Goal: Task Accomplishment & Management: Complete application form

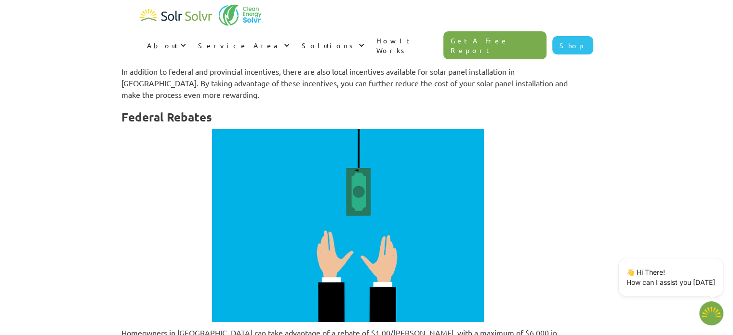
scroll to position [3086, 0]
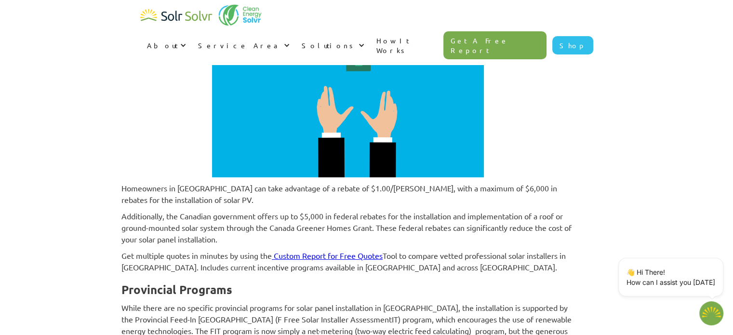
click at [359, 251] on link "Custom Report for Free Quotes" at bounding box center [328, 256] width 109 height 10
type textarea "x"
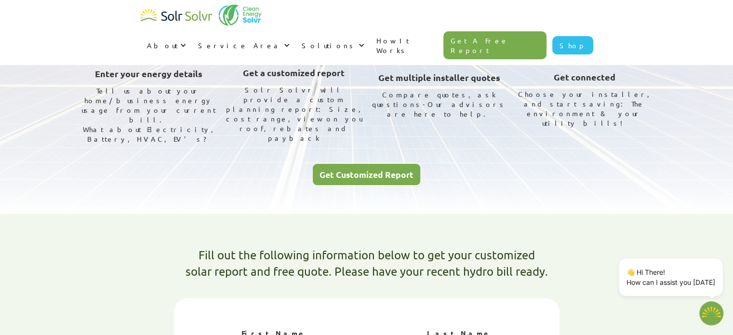
scroll to position [96, 0]
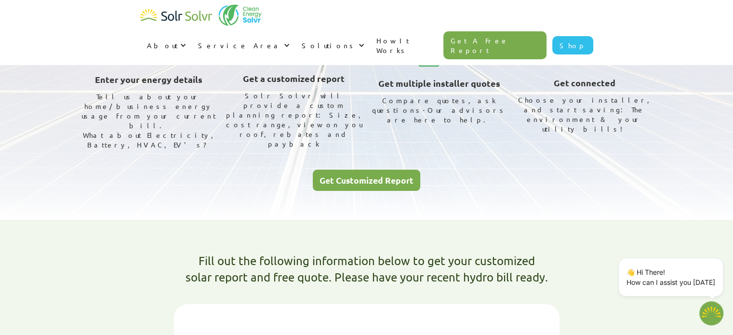
click at [354, 170] on link "Get Customized Report" at bounding box center [367, 181] width 108 height 22
type textarea "x"
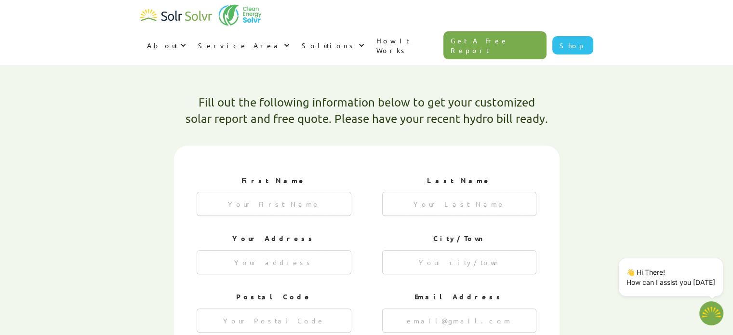
scroll to position [258, 0]
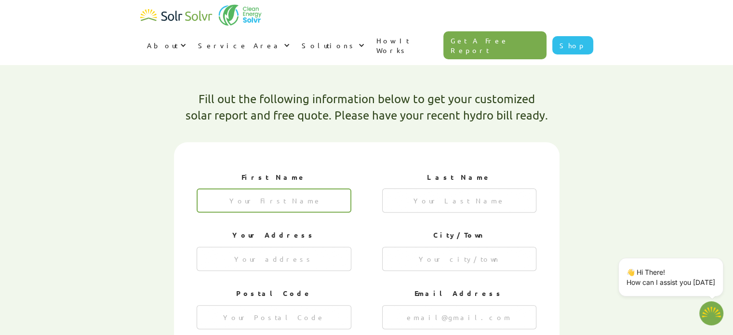
click at [270, 189] on input "1 of 4" at bounding box center [274, 201] width 155 height 24
type input "Evgeny"
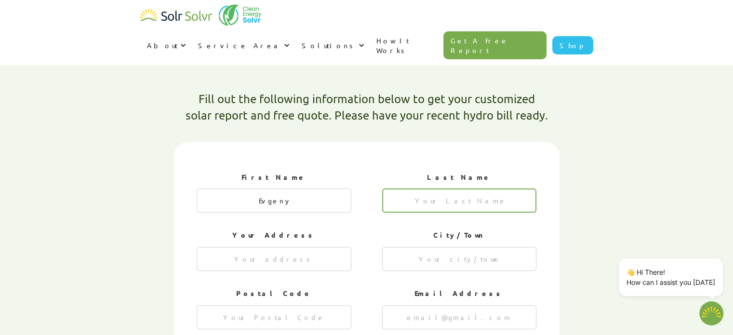
type input "Chertakovsky"
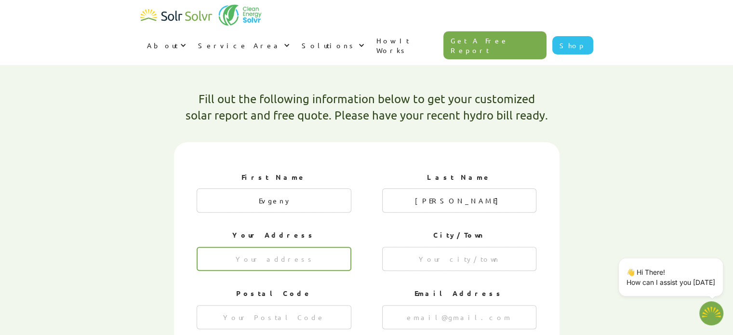
type input "1823 Sandgate Crescent"
type input "Mississauga"
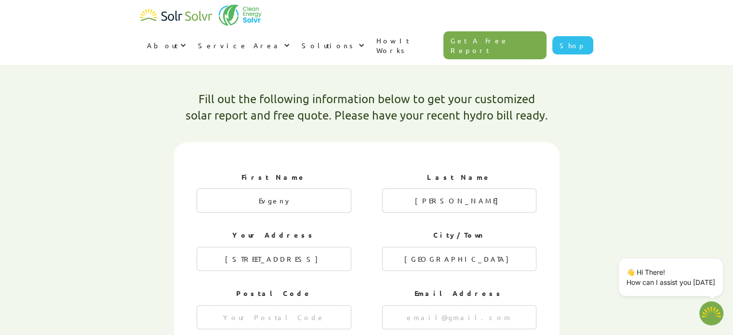
type input "L5J 2E7"
type input "chertakovsky@gmail.com"
type input "2899431806"
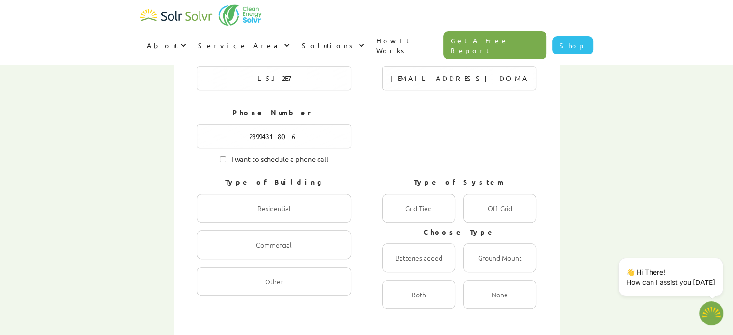
scroll to position [499, 0]
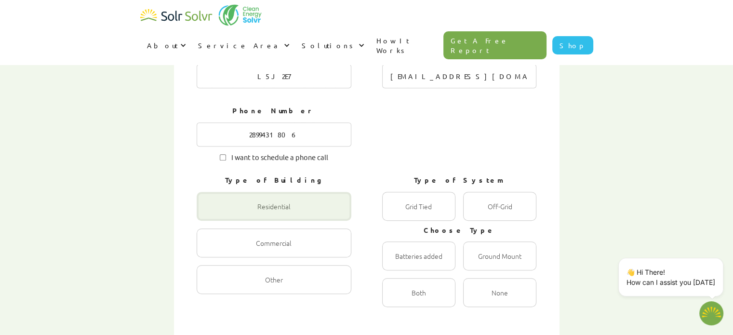
click at [264, 192] on div "1 of 4" at bounding box center [274, 206] width 155 height 29
click at [210, 214] on input "Residential Radio" at bounding box center [207, 217] width 6 height 6
radio input "true"
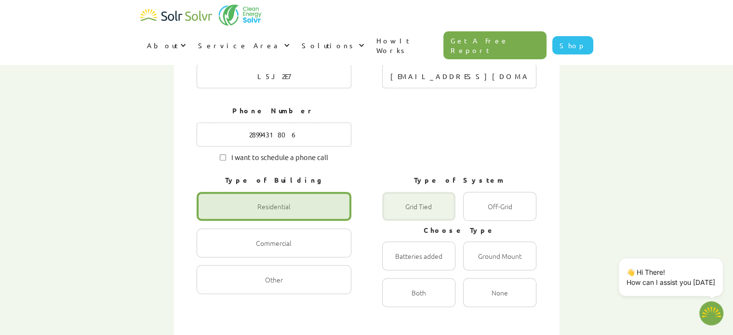
click at [409, 192] on div "1 of 4" at bounding box center [418, 206] width 73 height 29
click at [396, 214] on Tied "Grid Tied Radio" at bounding box center [393, 217] width 6 height 6
radio Tied "true"
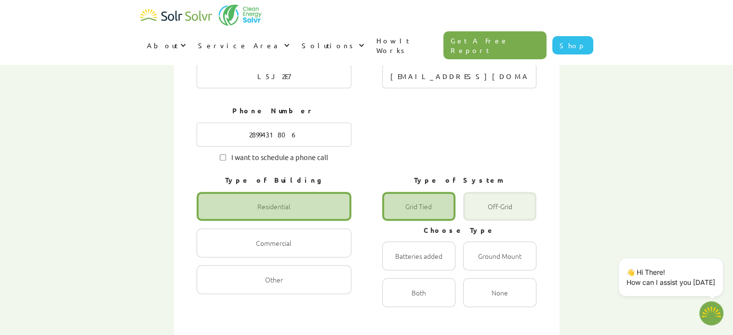
click at [475, 192] on div "1 of 4" at bounding box center [499, 206] width 73 height 29
click at [475, 214] on input "Off-Grid Radio" at bounding box center [474, 217] width 6 height 6
radio input "true"
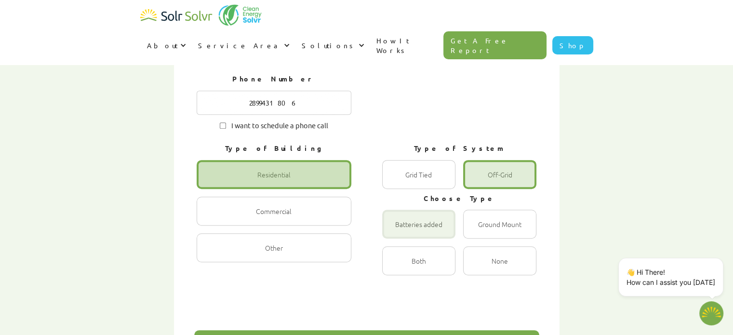
scroll to position [548, 0]
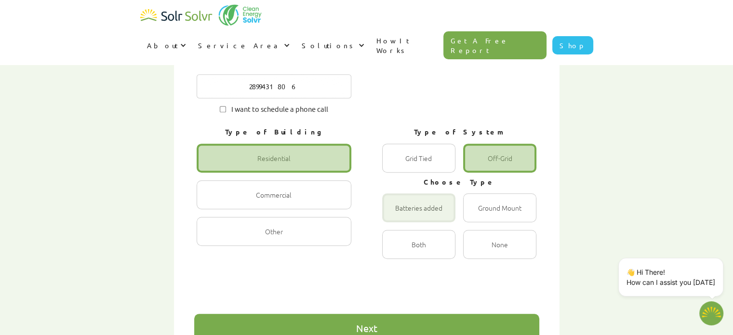
click at [415, 193] on div "1 of 4" at bounding box center [418, 207] width 73 height 29
click at [396, 215] on input "Batteries added Radio" at bounding box center [393, 218] width 6 height 6
radio input "true"
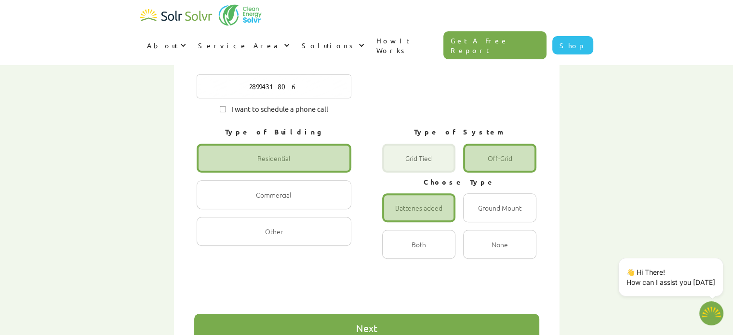
click at [417, 144] on div "1 of 4" at bounding box center [418, 158] width 73 height 29
click at [396, 165] on Tied "Grid Tied Radio" at bounding box center [393, 168] width 6 height 6
radio Tied "true"
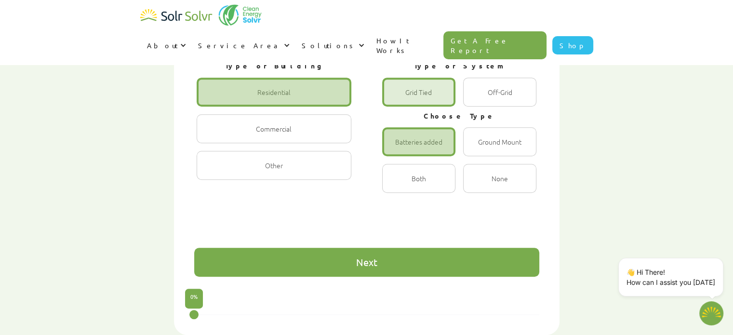
scroll to position [644, 0]
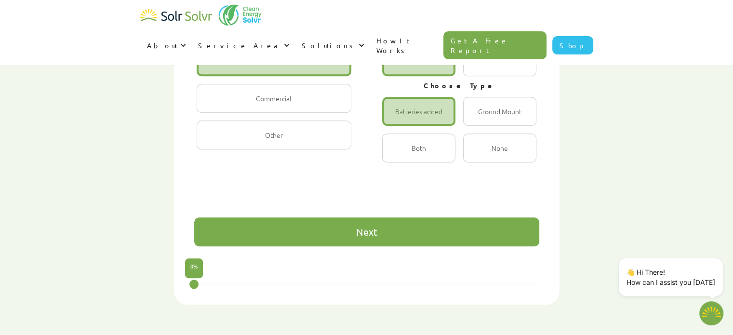
click at [341, 217] on div "Next" at bounding box center [366, 231] width 345 height 29
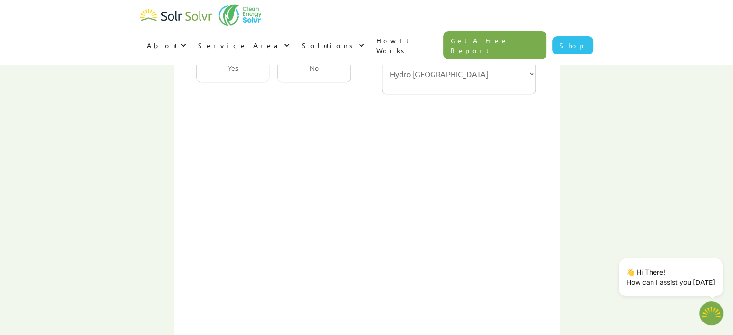
scroll to position [258, 0]
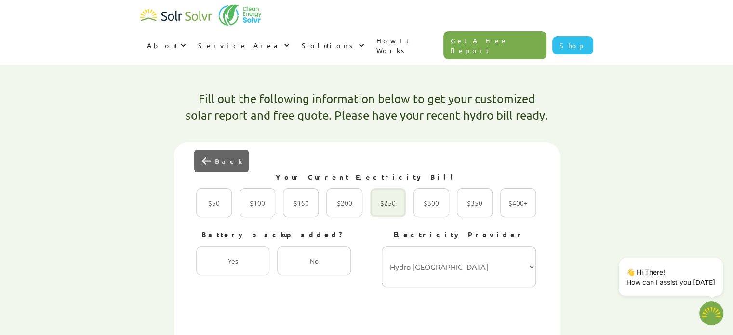
click at [384, 189] on div "2 of 4" at bounding box center [388, 203] width 36 height 29
click at [384, 210] on input "$250 Radio" at bounding box center [380, 213] width 6 height 6
radio input "true"
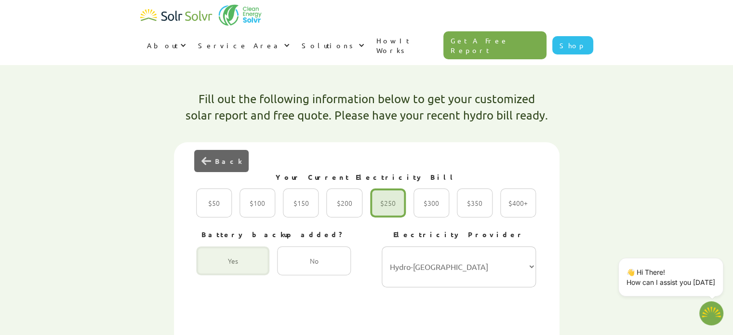
click at [242, 246] on div "2 of 4" at bounding box center [232, 260] width 73 height 29
click at [210, 268] on input "Yes Radio" at bounding box center [206, 271] width 6 height 6
radio input "true"
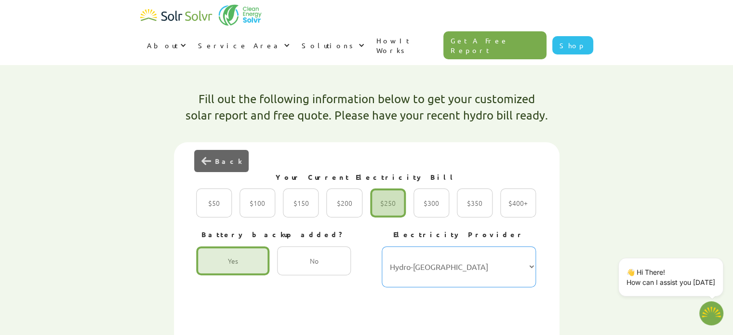
click at [436, 246] on select "Hydro-Québec Hydro One Ontario Power Generation BC Hydro Alectra Utilities ENMA…" at bounding box center [459, 266] width 155 height 41
select select "Alectra Utilities"
click at [382, 246] on select "Hydro-Québec Hydro One Ontario Power Generation BC Hydro Alectra Utilities ENMA…" at bounding box center [459, 266] width 155 height 41
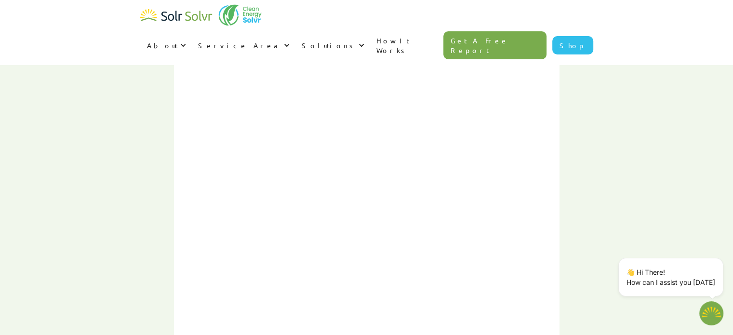
scroll to position [596, 0]
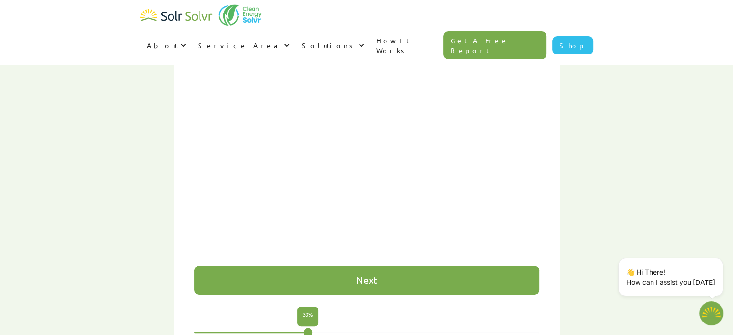
click at [350, 266] on div "Next" at bounding box center [366, 280] width 345 height 29
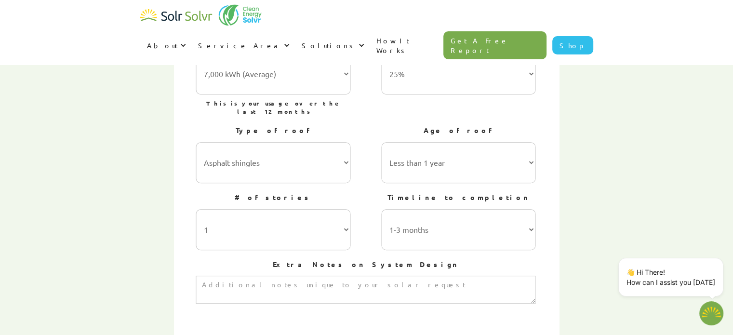
scroll to position [307, 0]
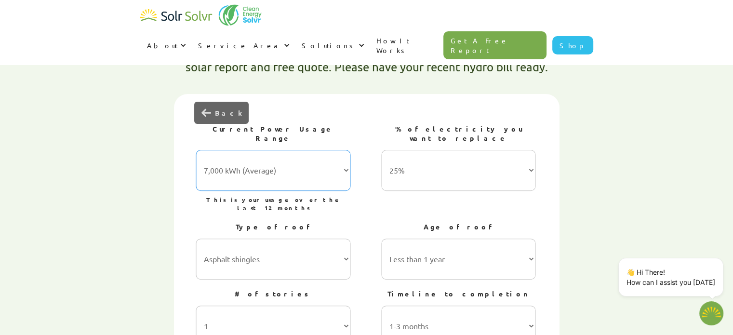
click at [296, 150] on select "7,000 kWh (Average) 10,000 kWh 15,000 kWh 20,000 kWh 25,000 kWh+" at bounding box center [273, 170] width 155 height 41
select select "15,000 kWh"
click at [196, 150] on select "7,000 kWh (Average) 10,000 kWh 15,000 kWh 20,000 kWh 25,000 kWh+" at bounding box center [273, 170] width 155 height 41
click at [469, 150] on select "25% 50% 75% 100%" at bounding box center [458, 170] width 155 height 41
select select "75%"
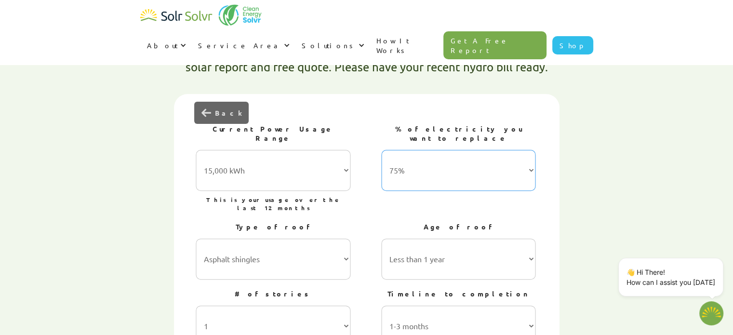
click at [382, 150] on select "25% 50% 75% 100%" at bounding box center [458, 170] width 155 height 41
click at [474, 150] on select "25% 50% 75% 100%" at bounding box center [458, 170] width 155 height 41
click at [126, 191] on div "Fill out the following information below to get your customized solar report an…" at bounding box center [366, 328] width 607 height 628
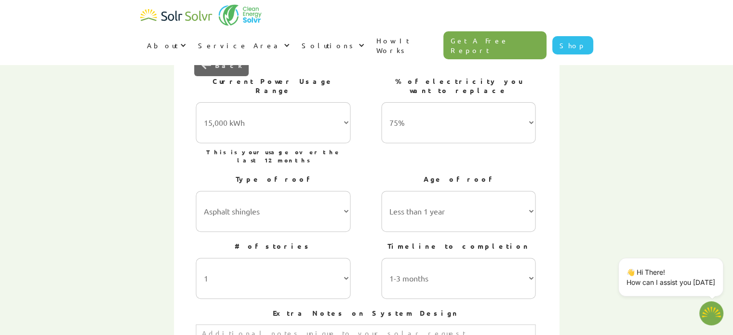
scroll to position [355, 0]
click at [265, 190] on select "Asphalt shingles Metal roofing Stone-coated steel Slate Rubber slate Clay and c…" at bounding box center [273, 210] width 155 height 41
click at [457, 190] on select "Less than 1 year 1-5 years 5-10 years 10-15 years 20-30 years 30+ years" at bounding box center [458, 210] width 155 height 41
select select "1-5 years"
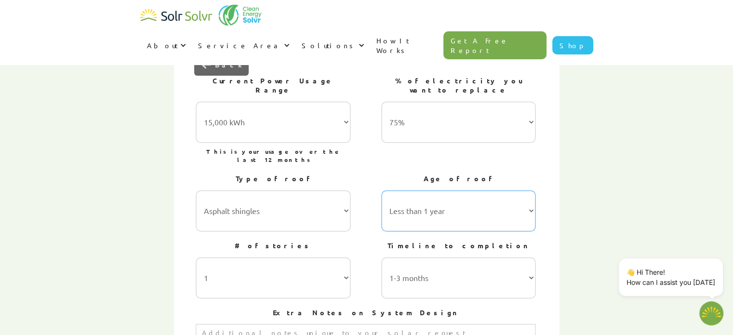
click at [382, 190] on select "Less than 1 year 1-5 years 5-10 years 10-15 years 20-30 years 30+ years" at bounding box center [458, 210] width 155 height 41
click at [158, 202] on div "Fill out the following information below to get your customized solar report an…" at bounding box center [366, 280] width 607 height 628
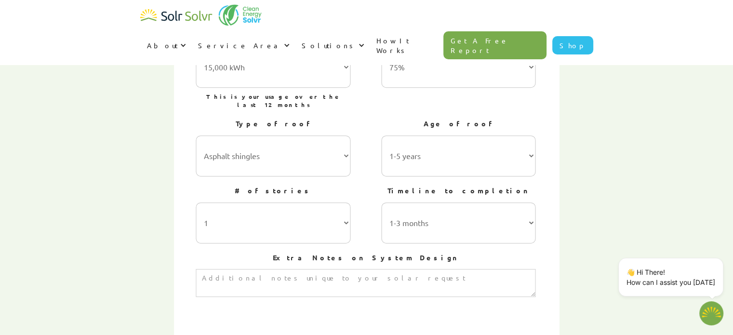
scroll to position [451, 0]
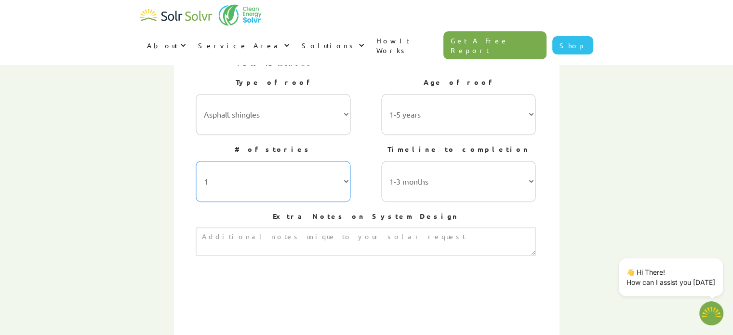
click at [255, 161] on select "1 2 3 or more" at bounding box center [273, 181] width 155 height 41
select select "2"
click at [196, 161] on select "1 2 3 or more" at bounding box center [273, 181] width 155 height 41
click at [127, 195] on div "Fill out the following information below to get your customized solar report an…" at bounding box center [366, 184] width 607 height 628
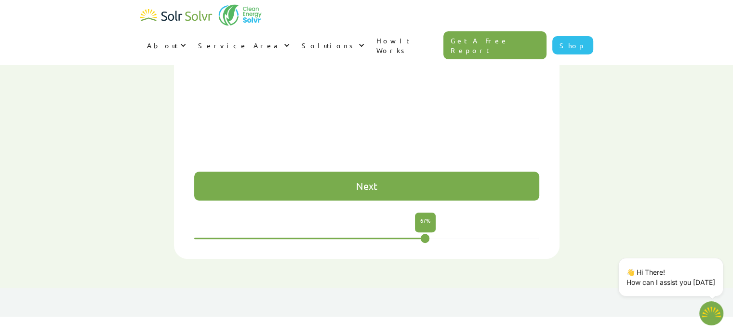
scroll to position [741, 0]
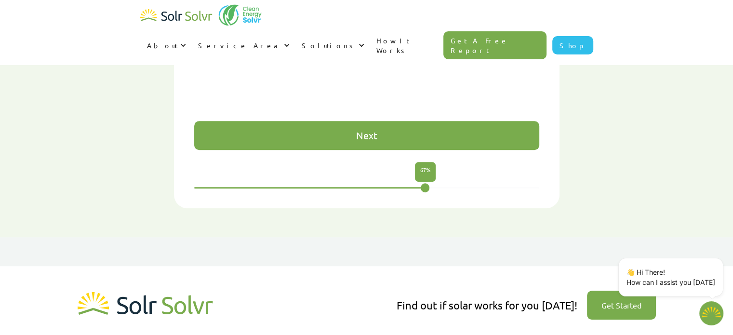
click at [394, 121] on div "Next" at bounding box center [366, 135] width 345 height 29
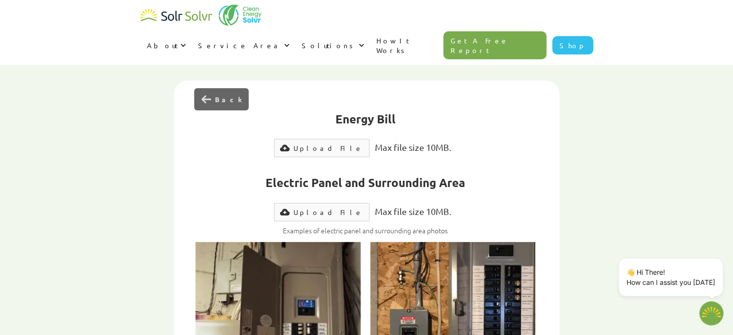
scroll to position [307, 0]
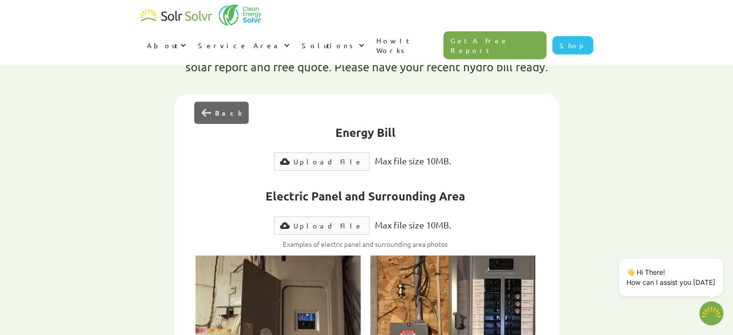
click at [317, 157] on div "Upload File" at bounding box center [328, 162] width 69 height 10
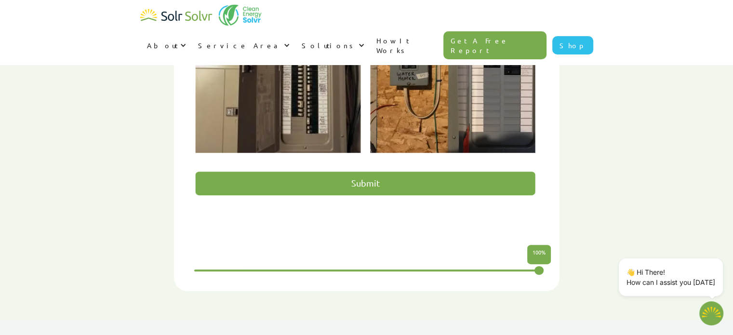
scroll to position [596, 0]
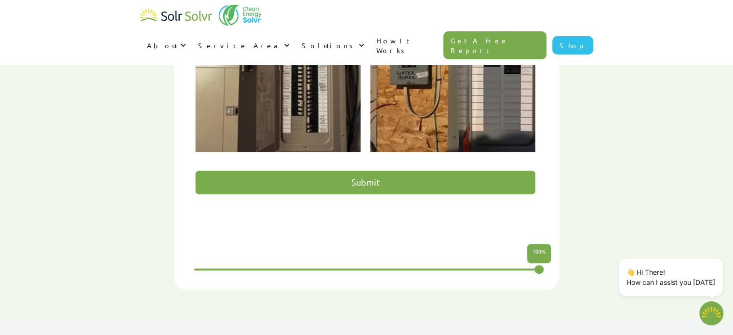
click at [322, 171] on input "Submit" at bounding box center [366, 183] width 340 height 24
type input "Please wait..."
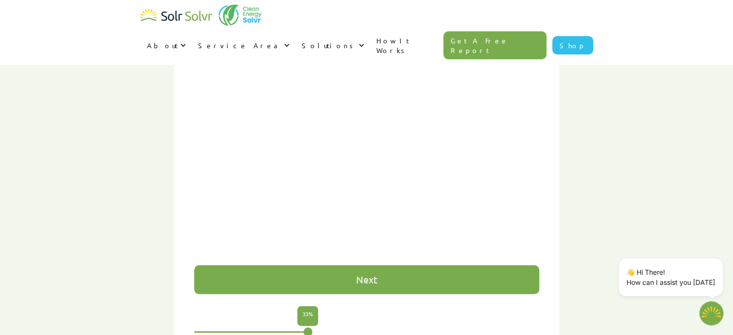
type textarea "x"
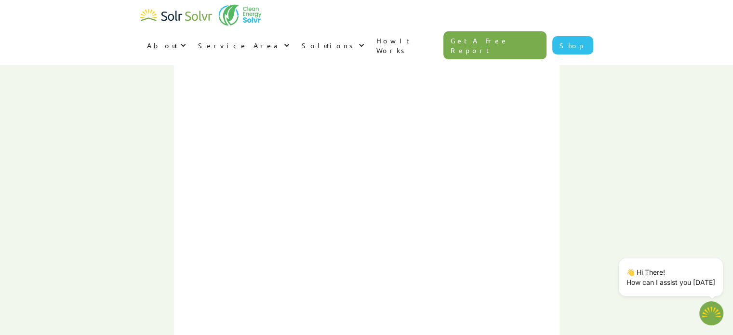
scroll to position [403, 0]
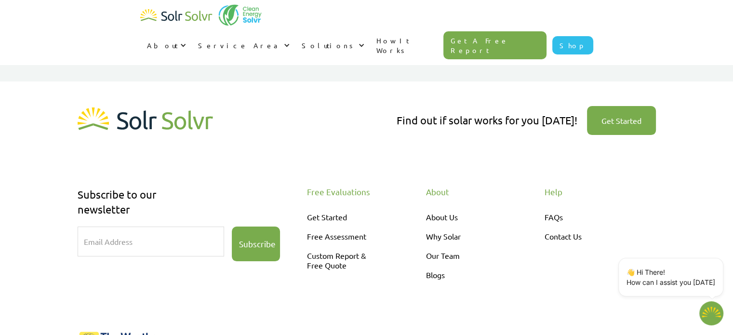
scroll to position [193, 0]
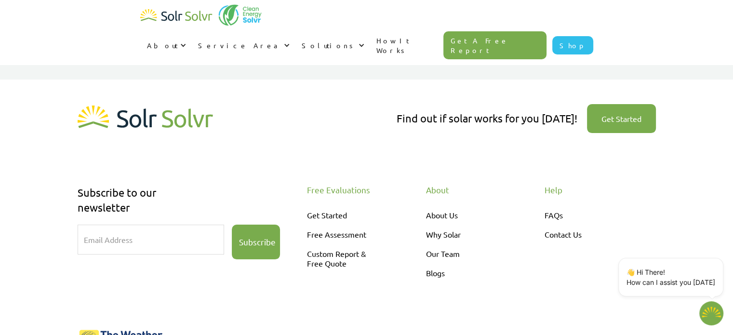
type textarea "x"
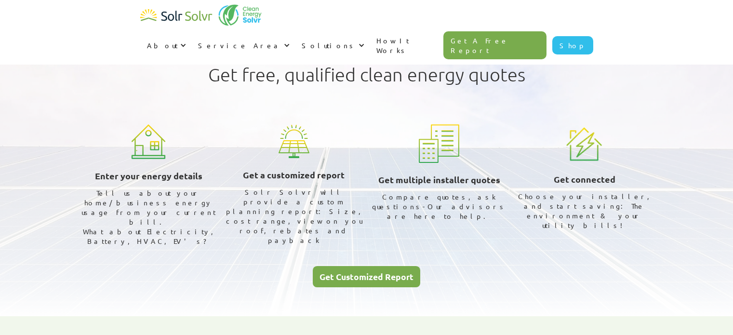
select select "Alectra Utilities"
select select "15,000 kWh"
select select "75%"
select select "1-5 years"
select select "2"
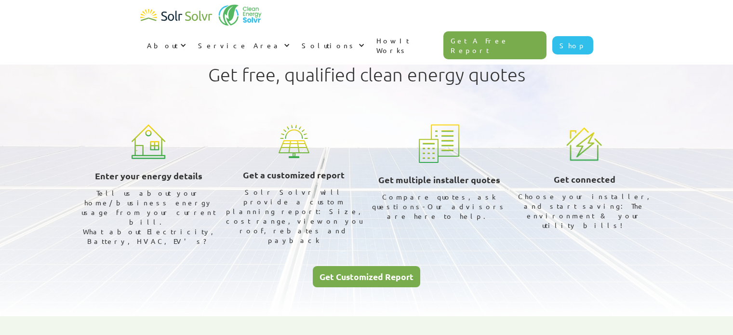
scroll to position [96, 0]
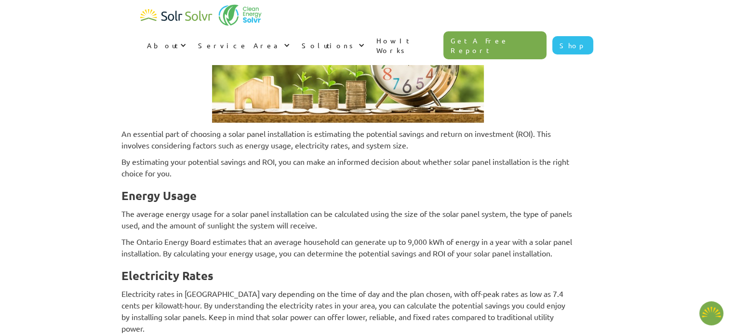
type textarea "x"
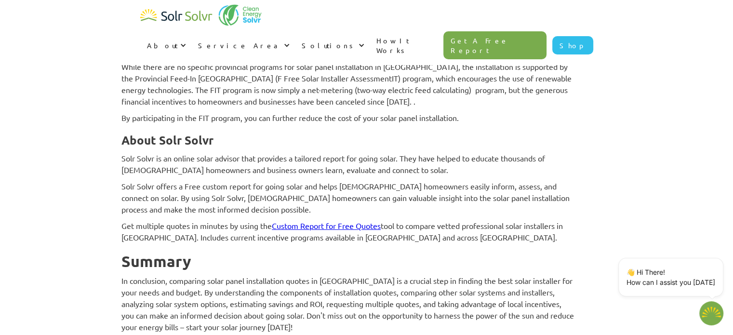
scroll to position [3573, 0]
